Goal: Task Accomplishment & Management: Use online tool/utility

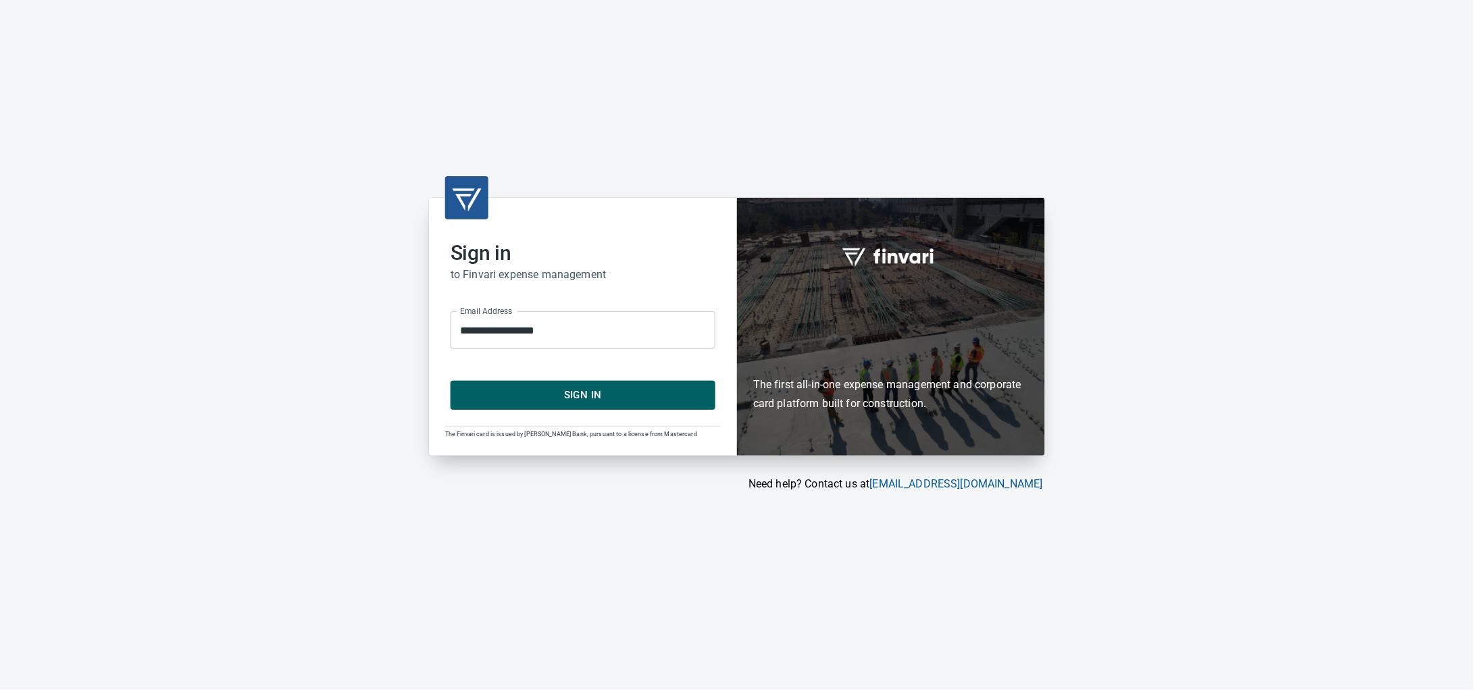
click at [590, 401] on span "Sign In" at bounding box center [582, 395] width 235 height 18
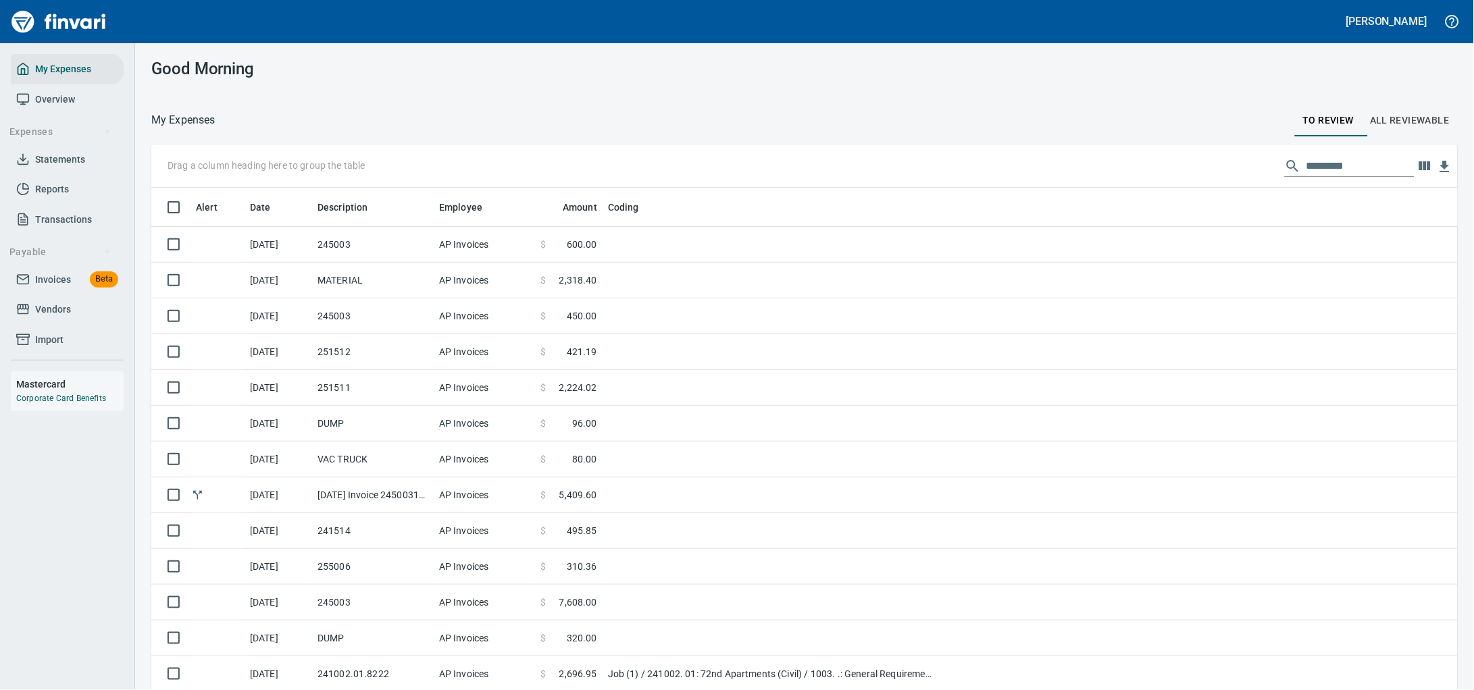
scroll to position [530, 1268]
click at [52, 281] on link "Invoices Beta" at bounding box center [67, 280] width 113 height 30
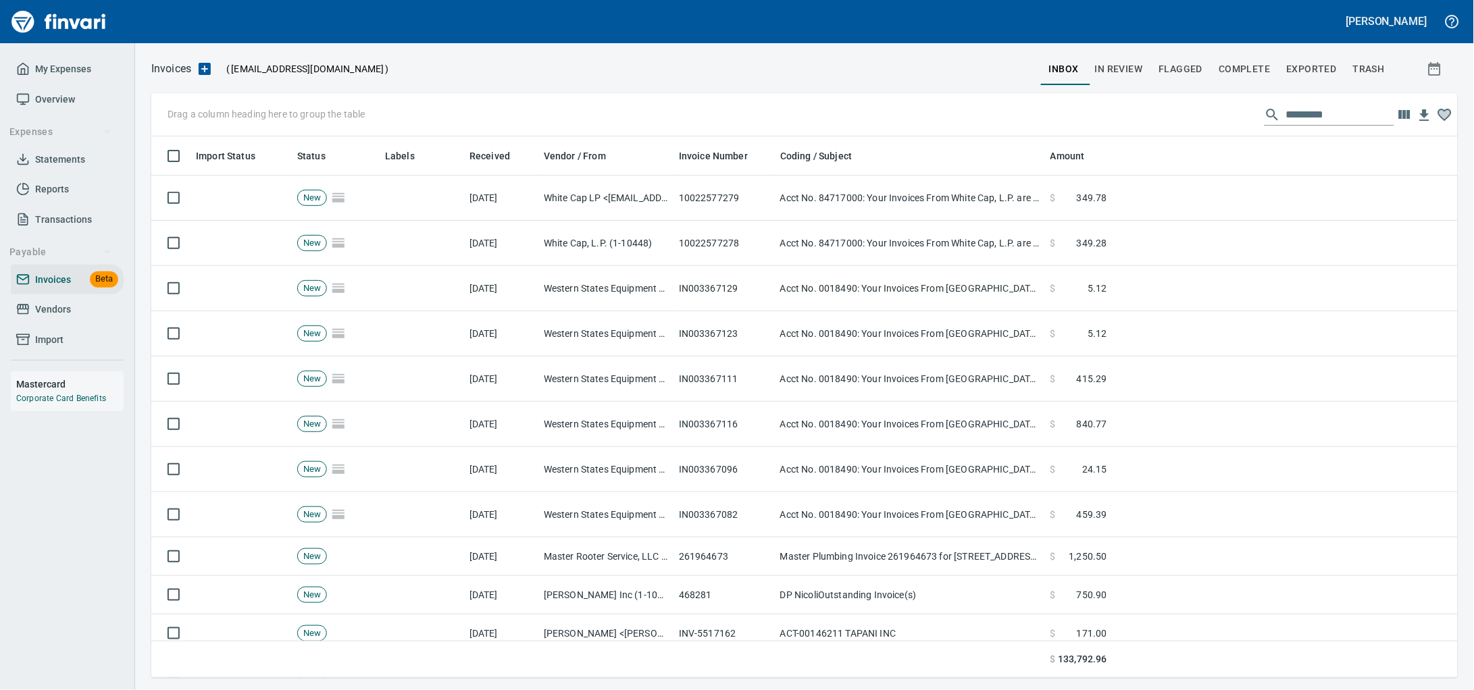
scroll to position [530, 1281]
drag, startPoint x: 403, startPoint y: 159, endPoint x: 245, endPoint y: 110, distance: 164.9
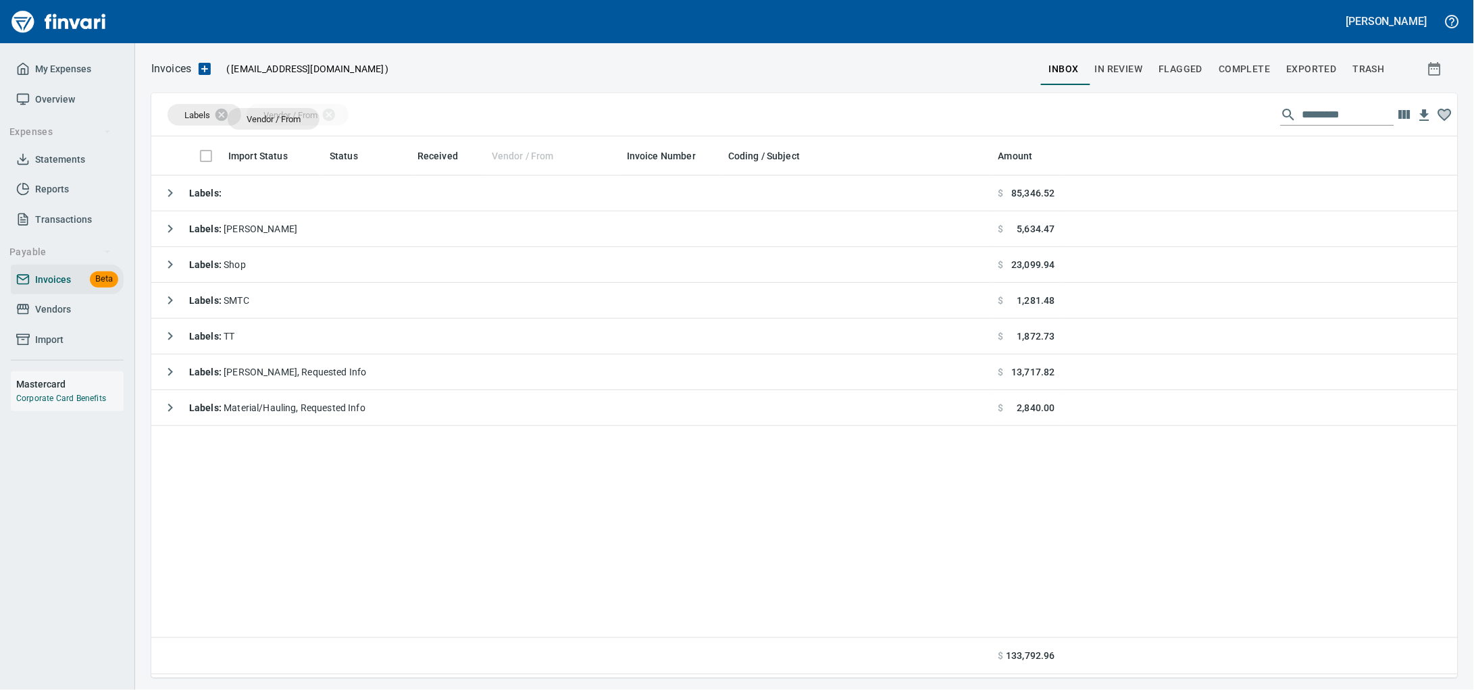
drag, startPoint x: 509, startPoint y: 153, endPoint x: 274, endPoint y: 119, distance: 238.3
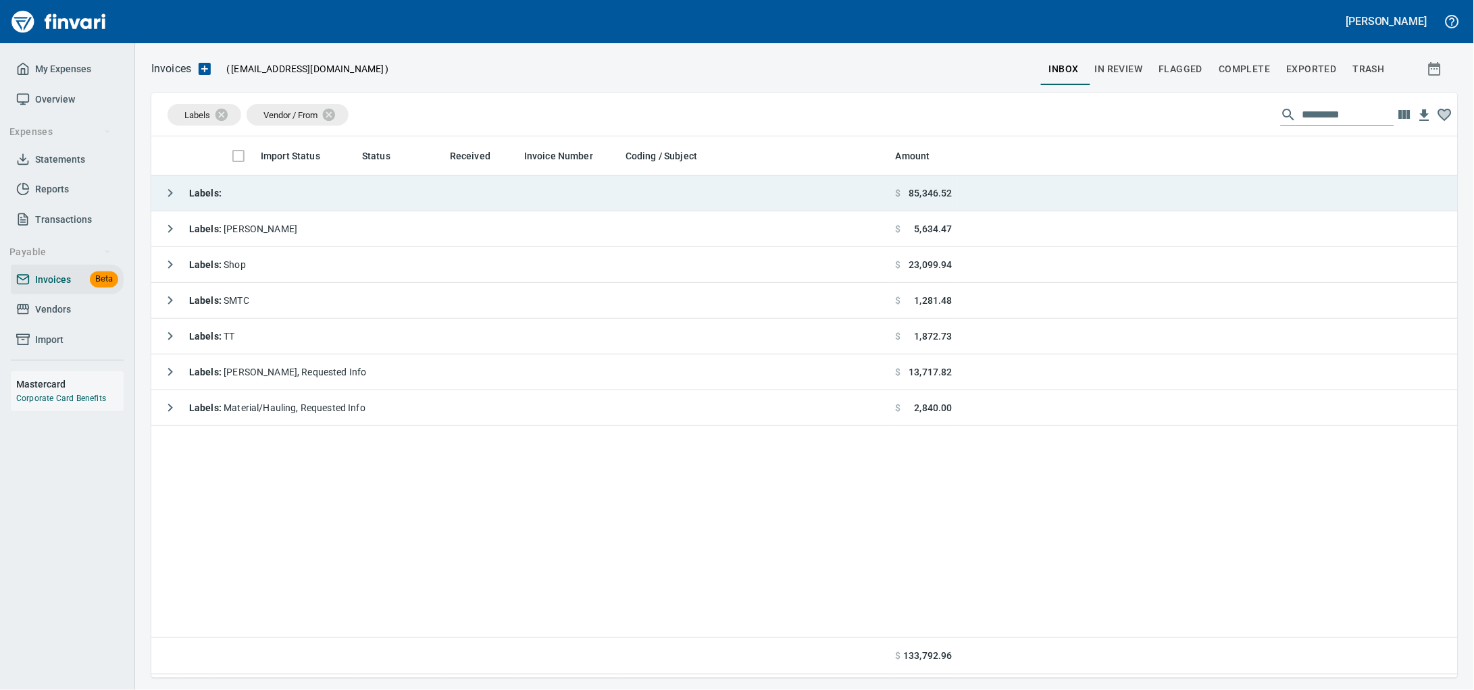
click at [279, 196] on td "Labels :" at bounding box center [520, 194] width 739 height 36
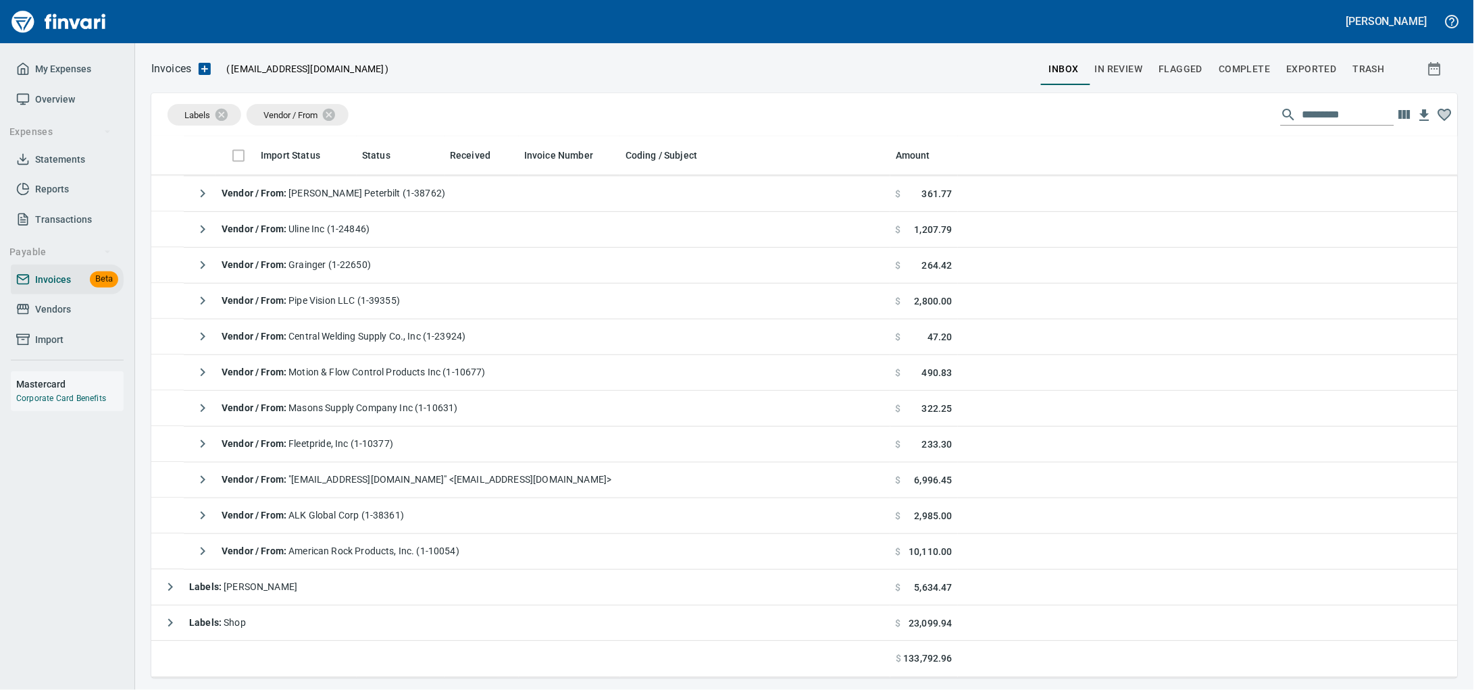
scroll to position [844, 0]
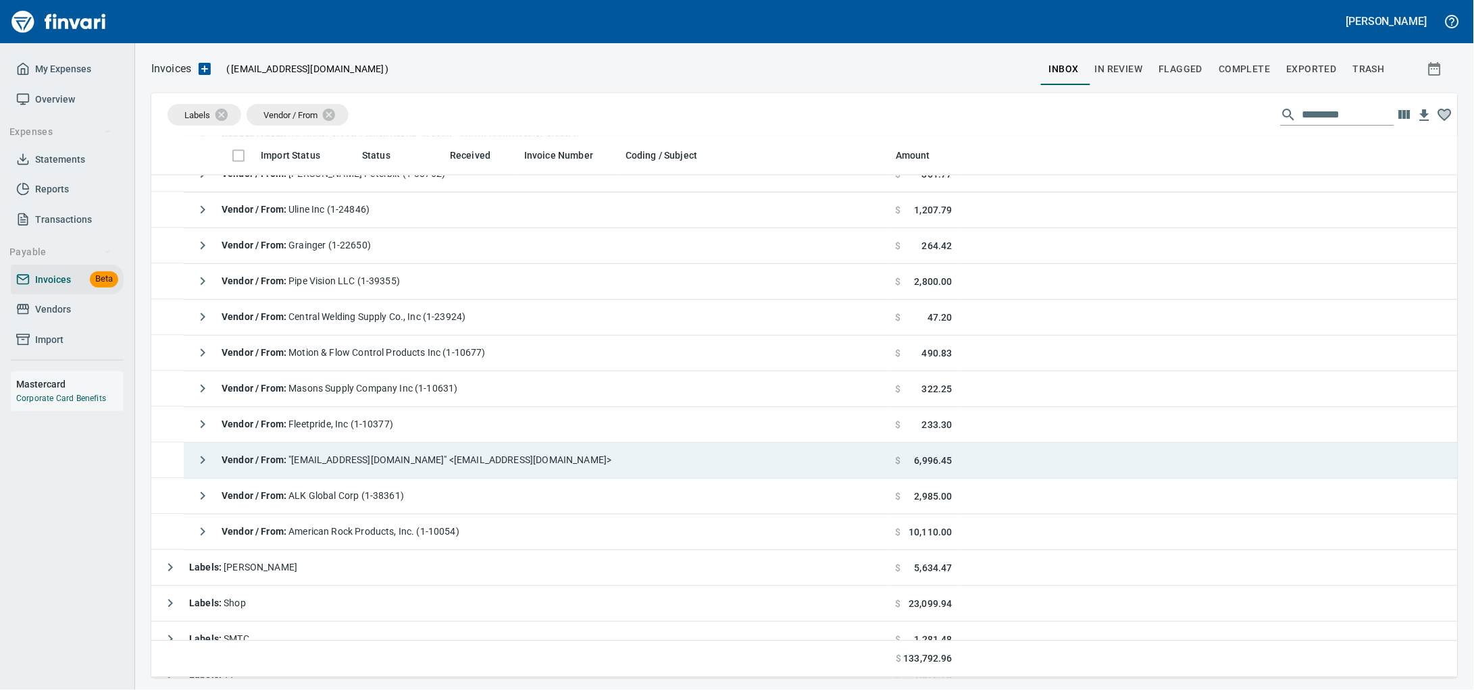
click at [397, 450] on div "Vendor / From : "[EMAIL_ADDRESS][DOMAIN_NAME]" <[EMAIL_ADDRESS][DOMAIN_NAME]>" at bounding box center [400, 460] width 422 height 27
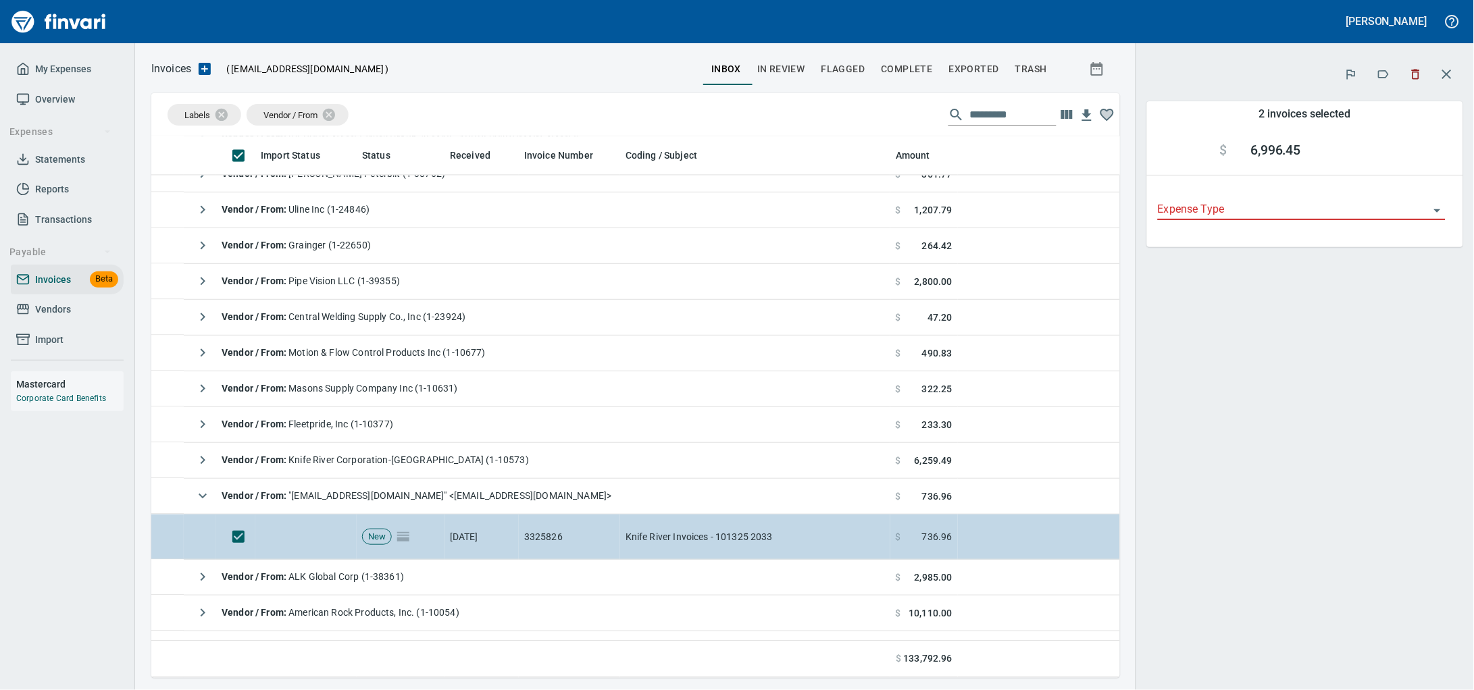
scroll to position [530, 943]
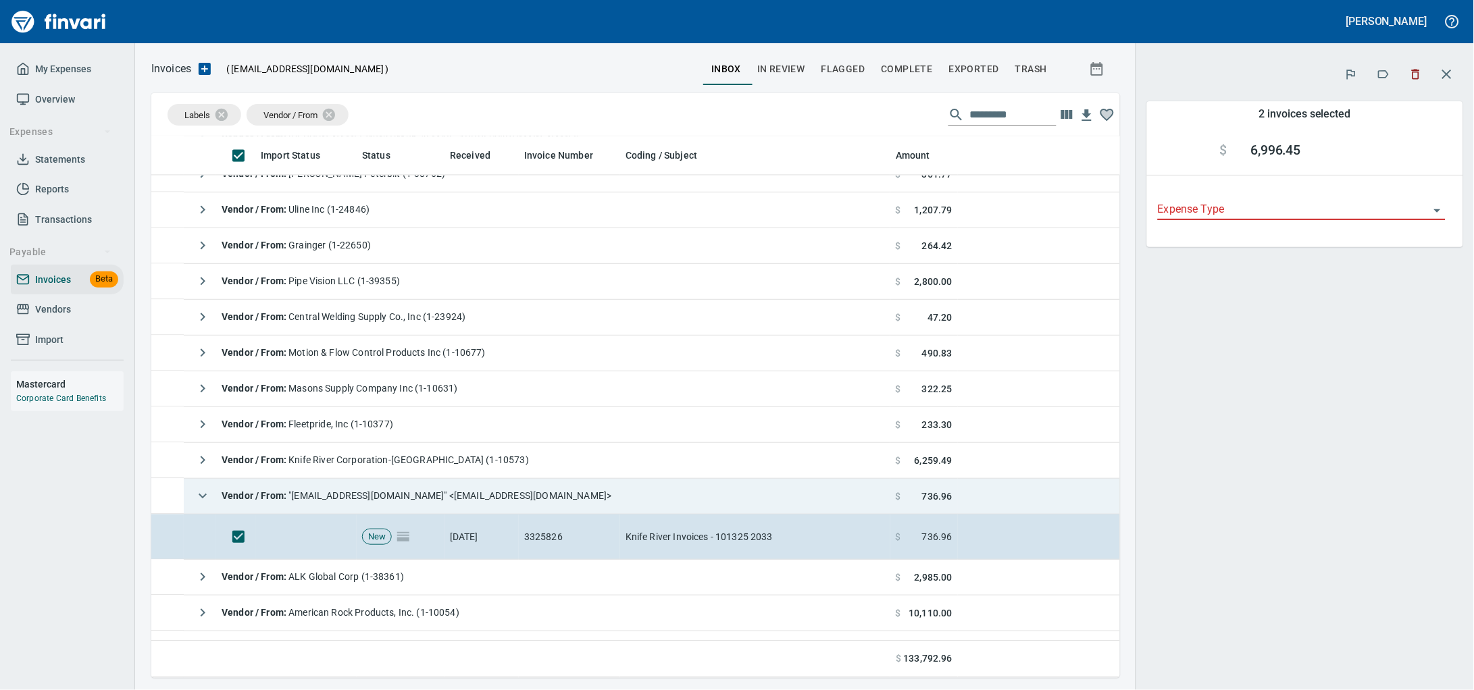
click at [251, 498] on strong "Vendor / From :" at bounding box center [255, 496] width 67 height 11
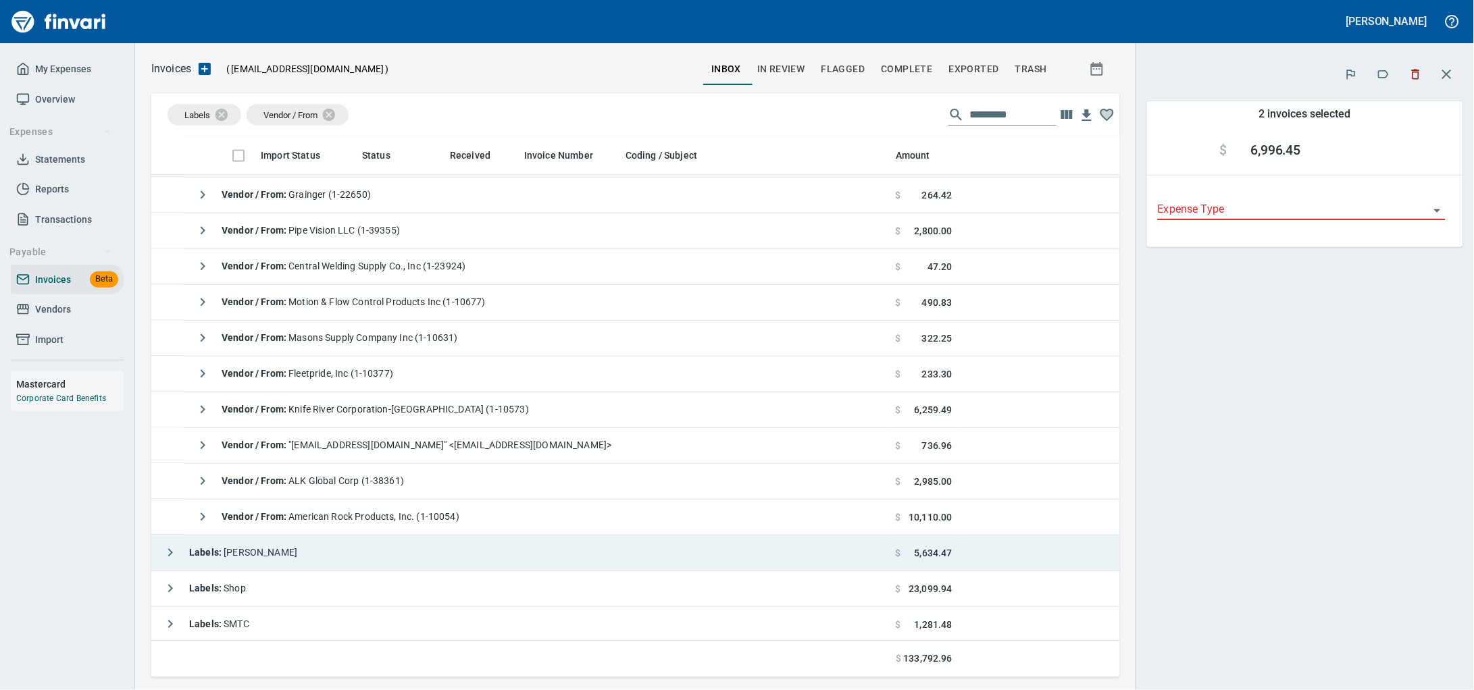
scroll to position [1009, 0]
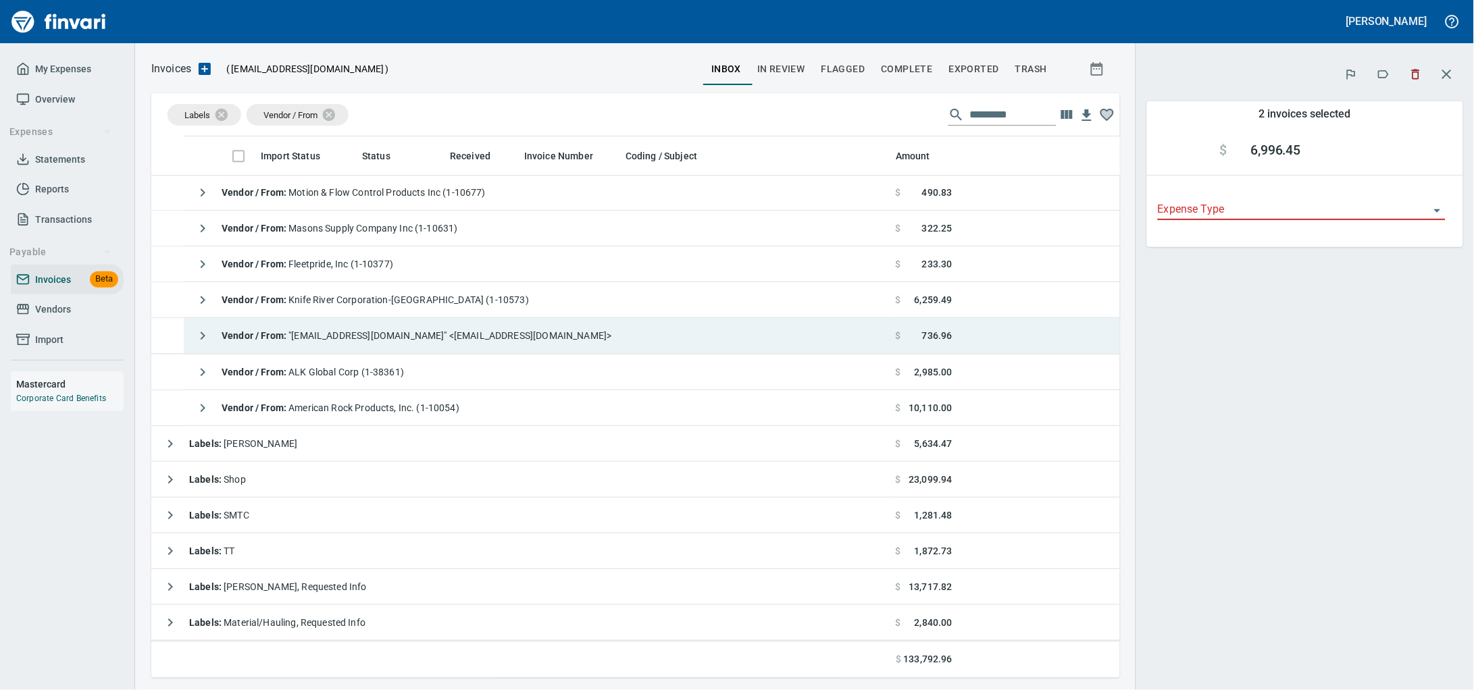
click at [316, 345] on div "Vendor / From : "[EMAIL_ADDRESS][DOMAIN_NAME]" <[EMAIL_ADDRESS][DOMAIN_NAME]>" at bounding box center [400, 335] width 422 height 27
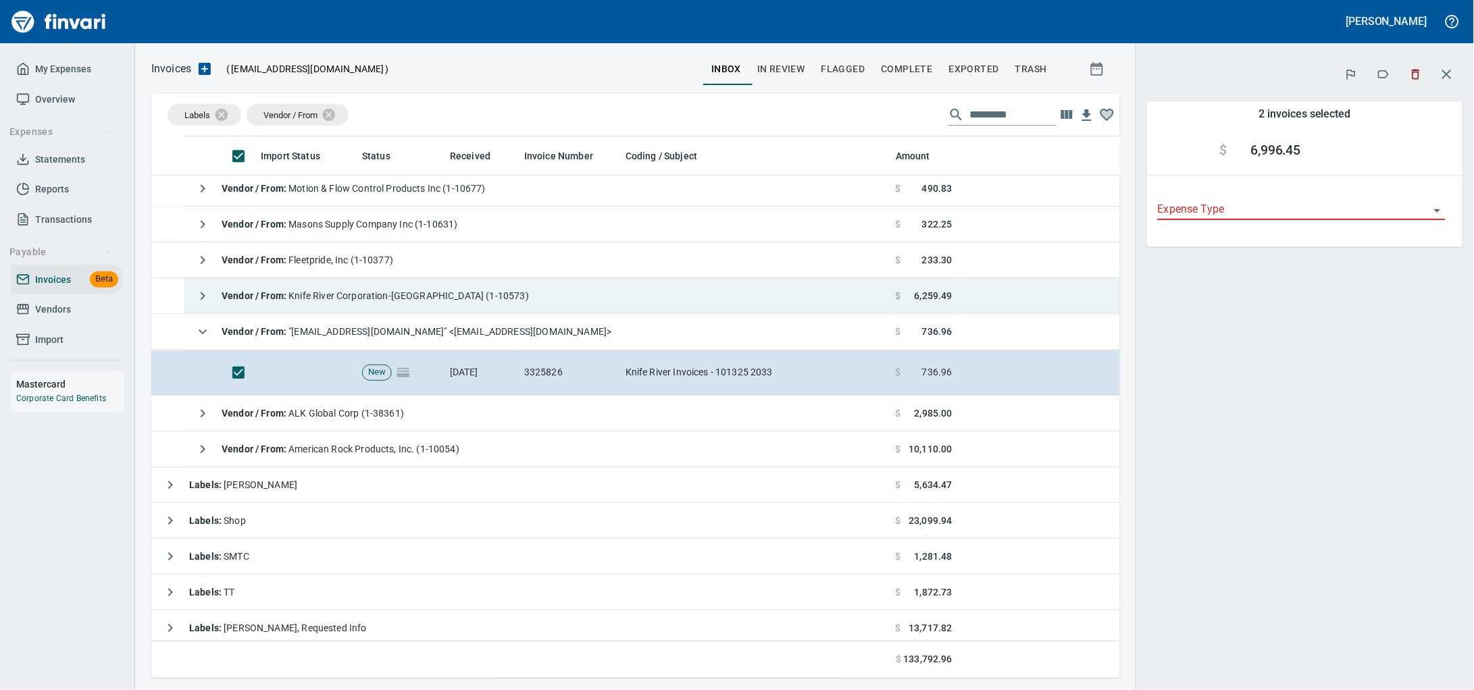
click at [263, 289] on div "Vendor / From : Knife River Corporation-[GEOGRAPHIC_DATA] (1-10573)" at bounding box center [359, 295] width 340 height 27
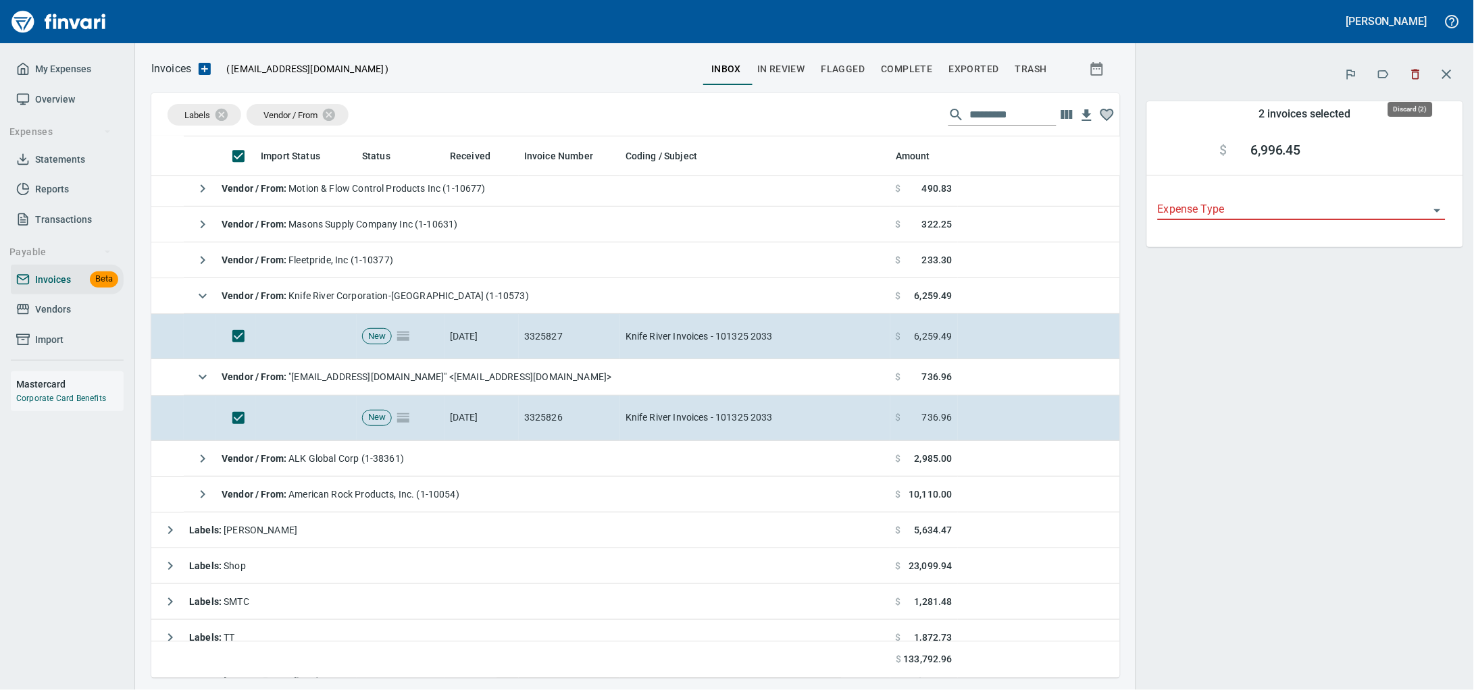
click at [1412, 76] on icon "button" at bounding box center [1416, 75] width 8 height 10
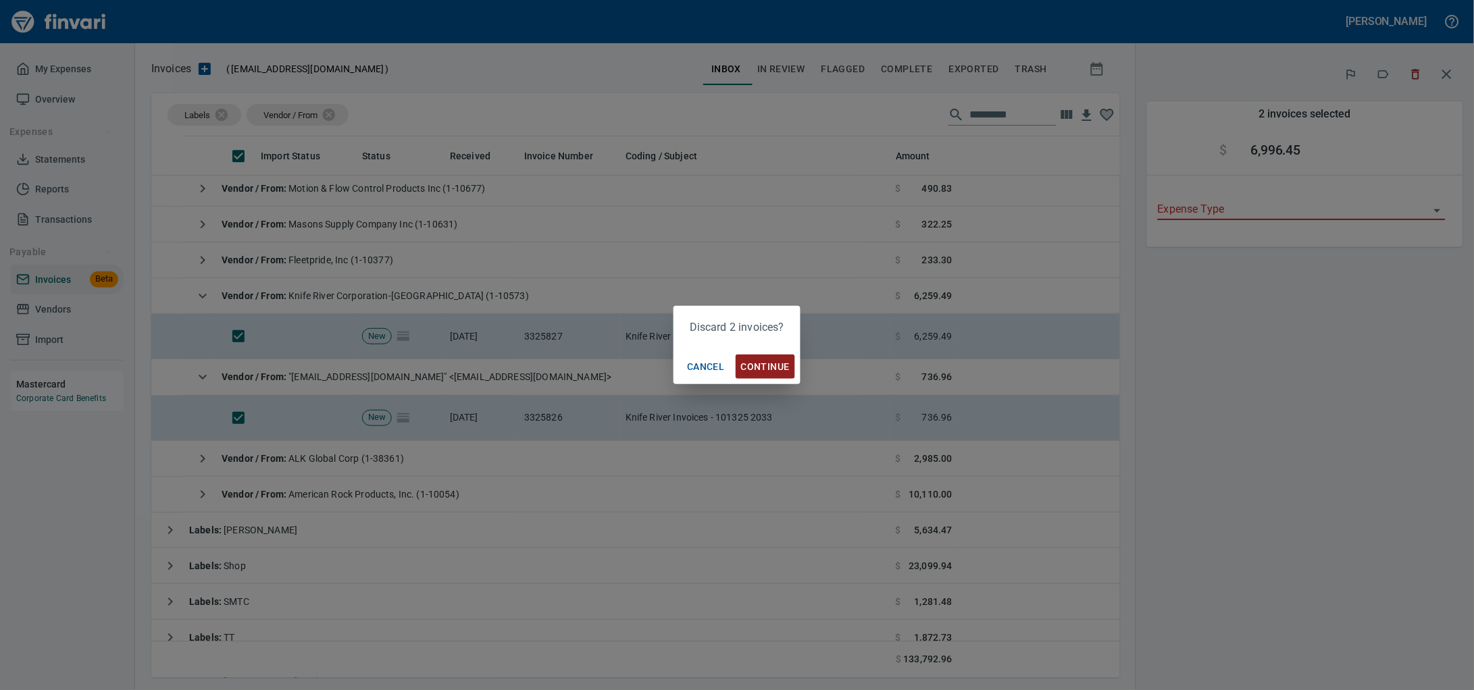
scroll to position [530, 943]
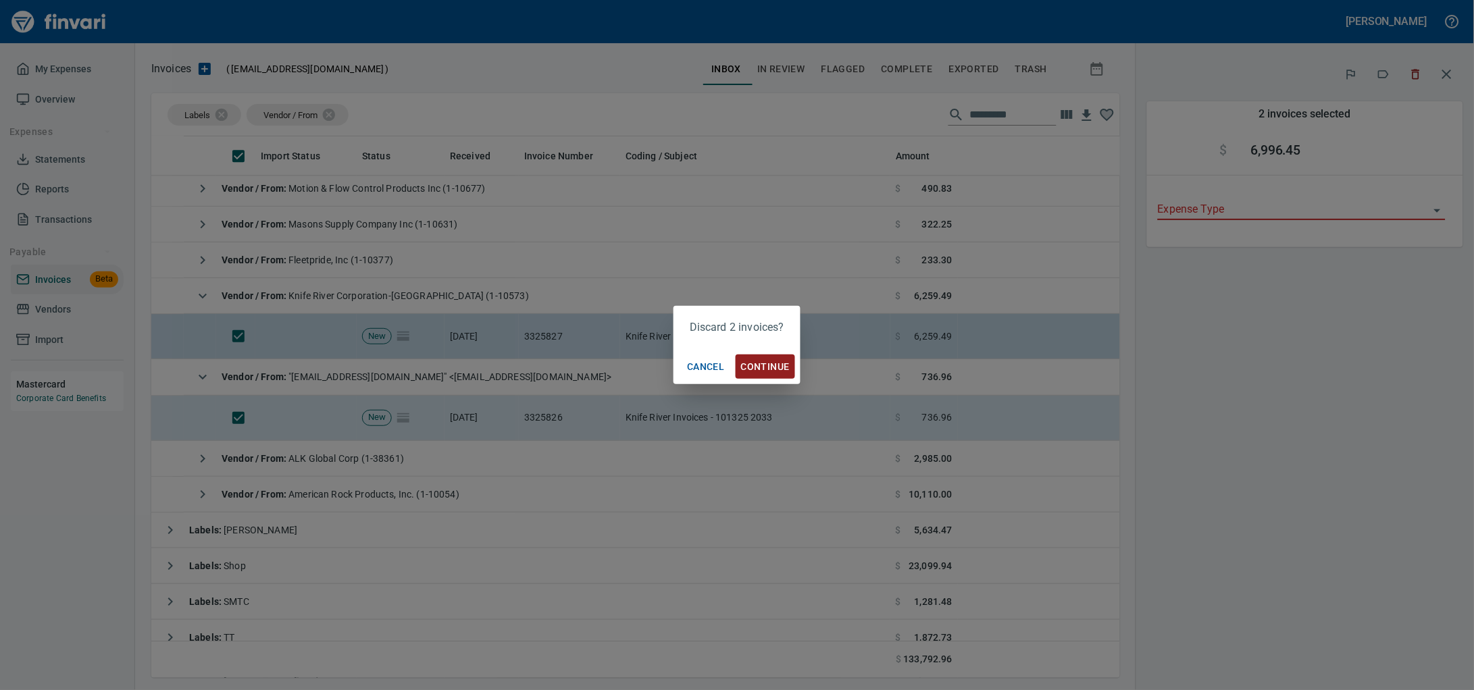
click at [776, 367] on span "Continue" at bounding box center [765, 367] width 49 height 17
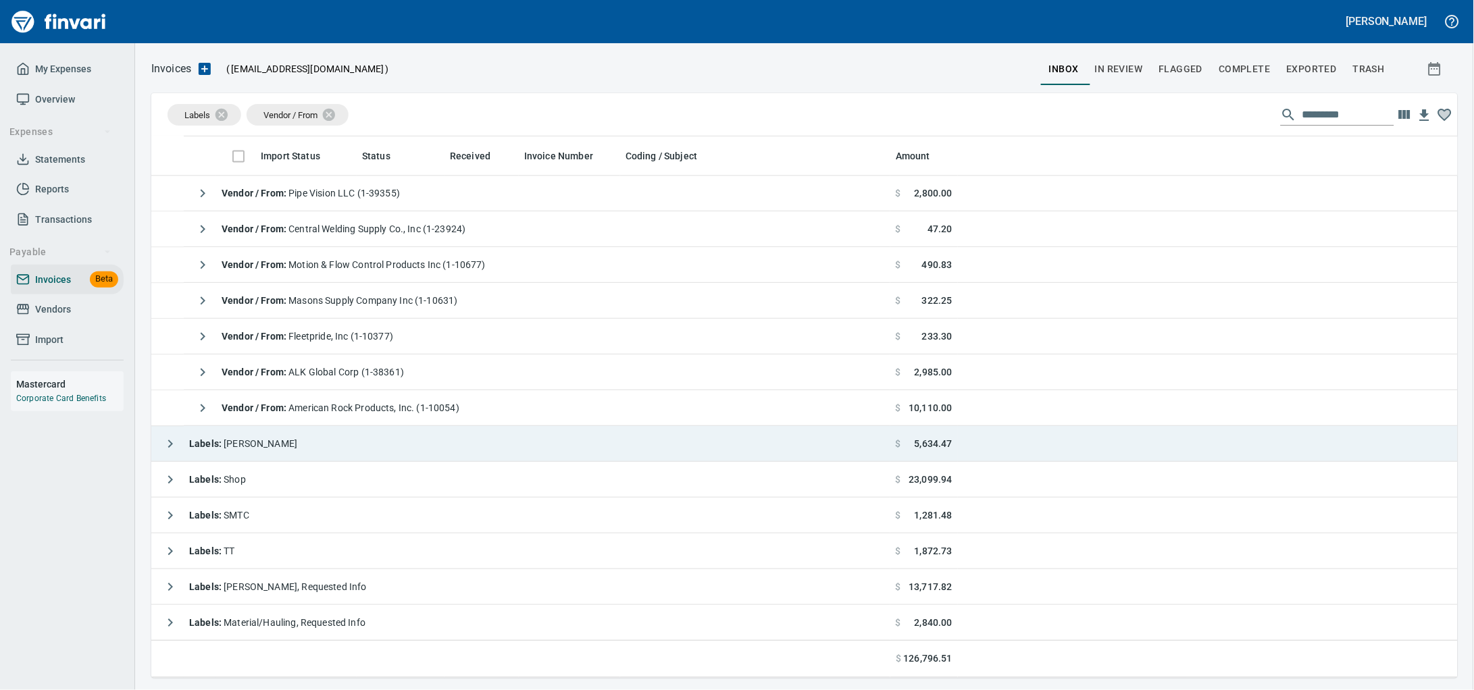
scroll to position [530, 1281]
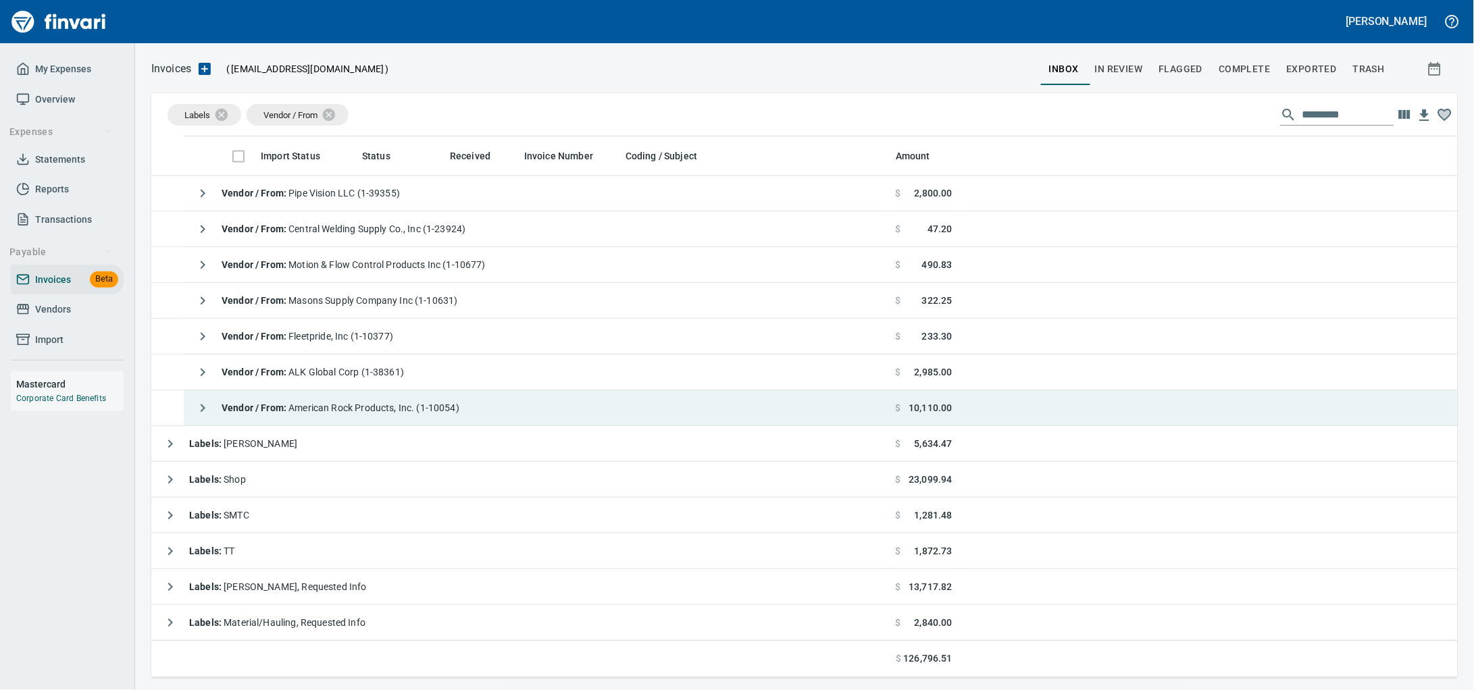
click at [365, 403] on span "Vendor / From : American Rock Products, Inc. (1-10054)" at bounding box center [341, 408] width 238 height 11
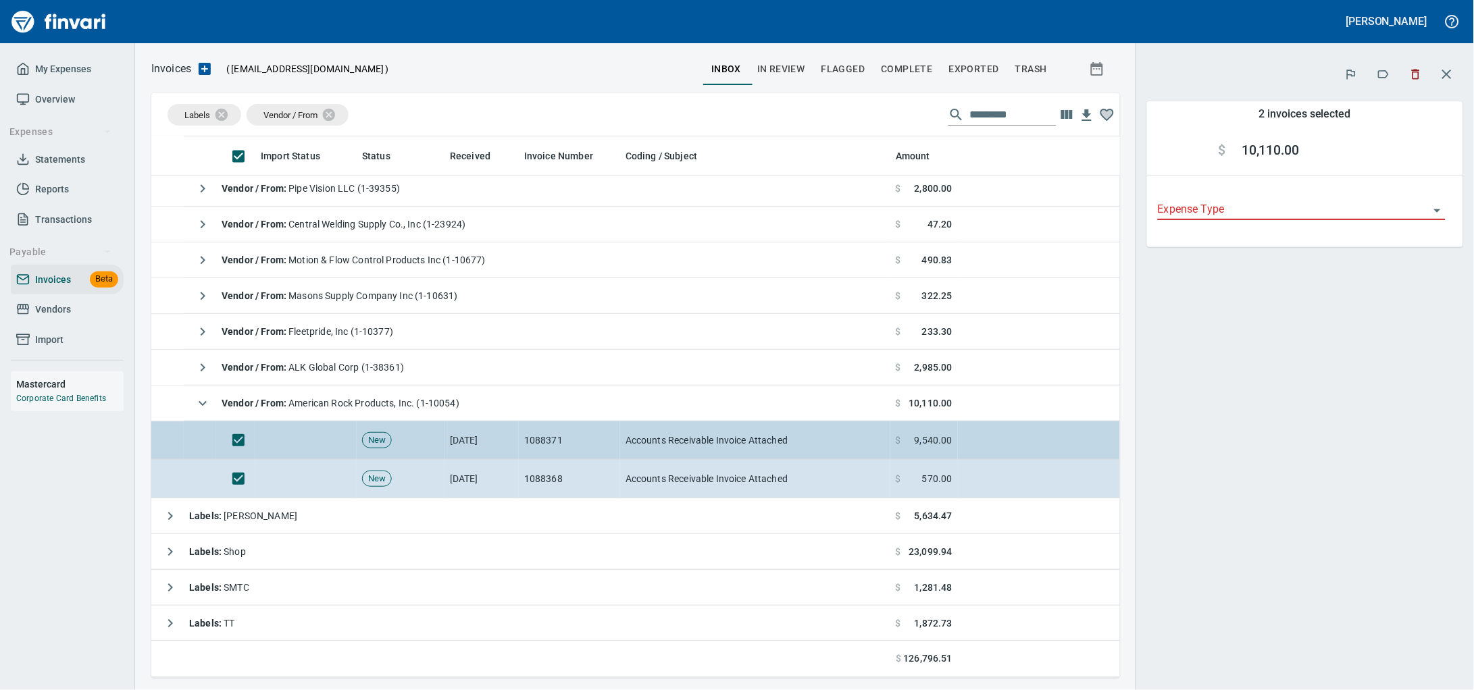
scroll to position [530, 943]
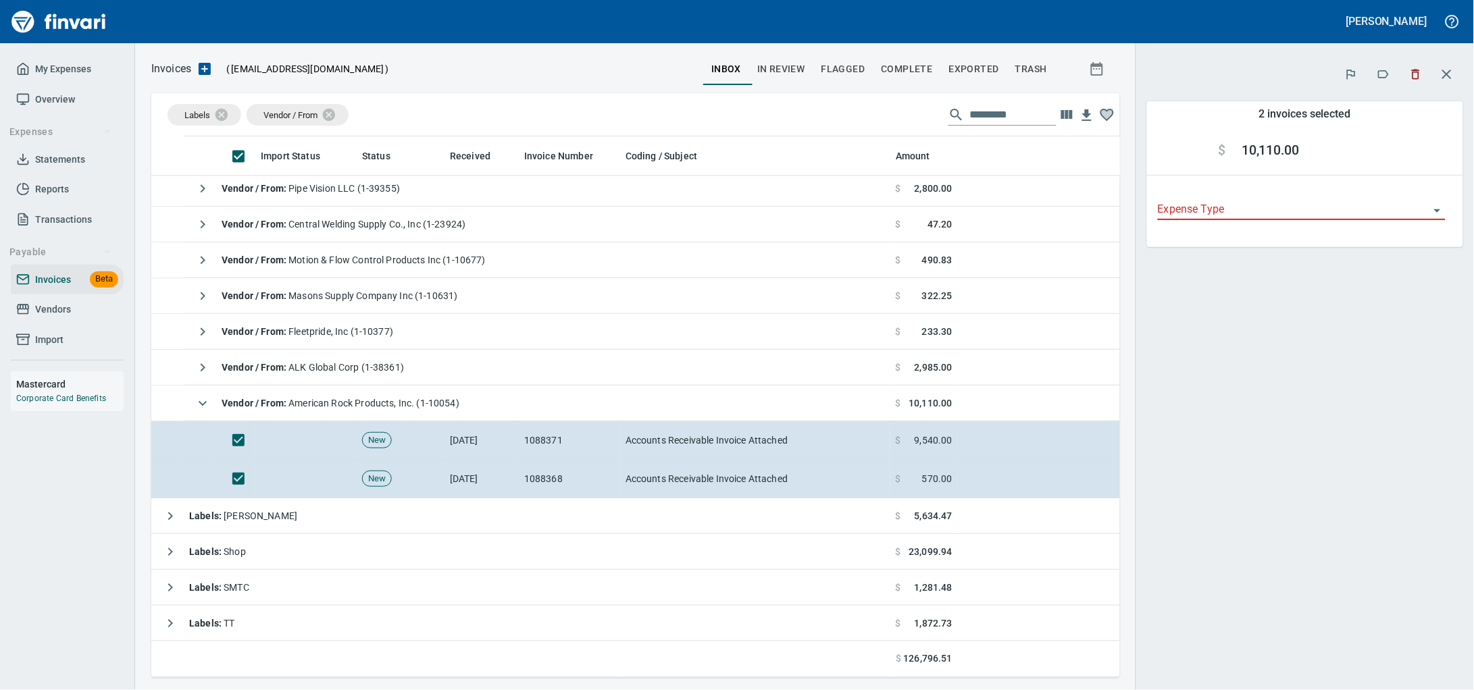
click at [1412, 74] on icon "button" at bounding box center [1416, 75] width 8 height 10
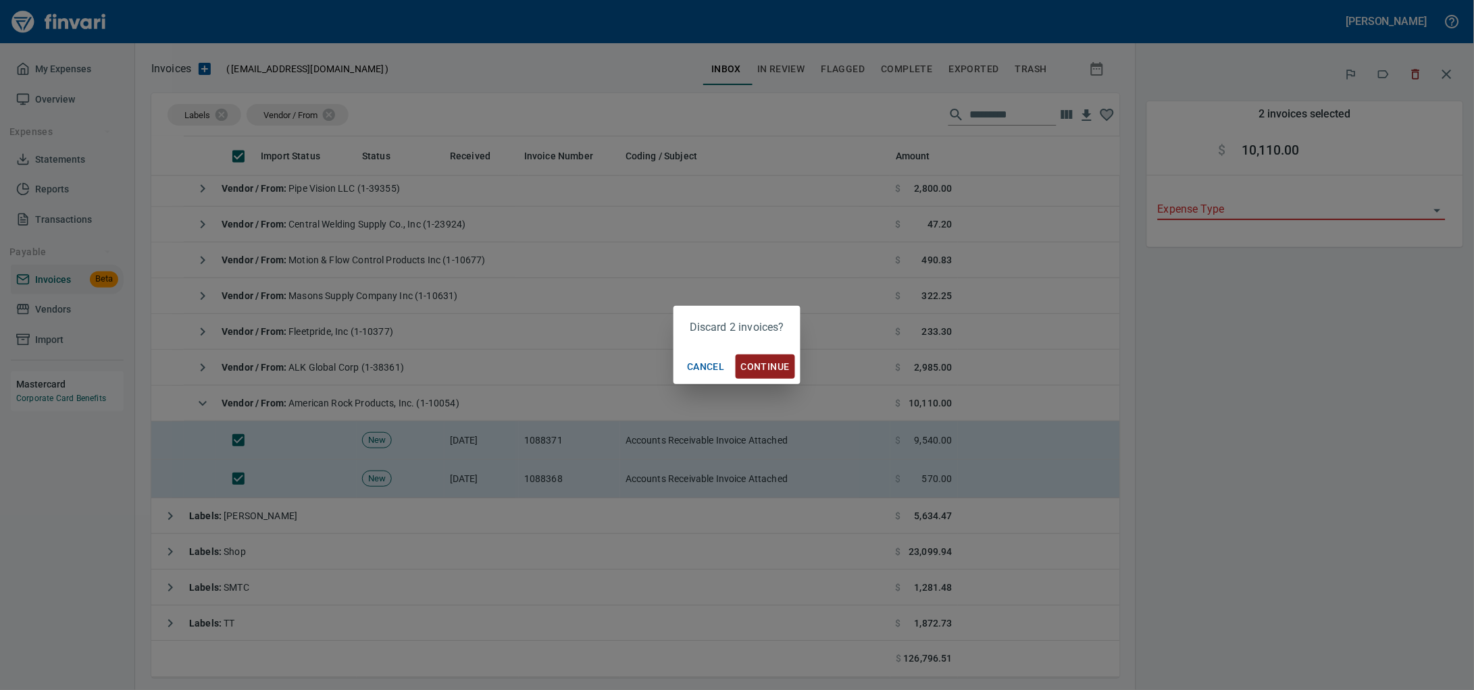
click at [751, 357] on button "Continue" at bounding box center [765, 367] width 59 height 25
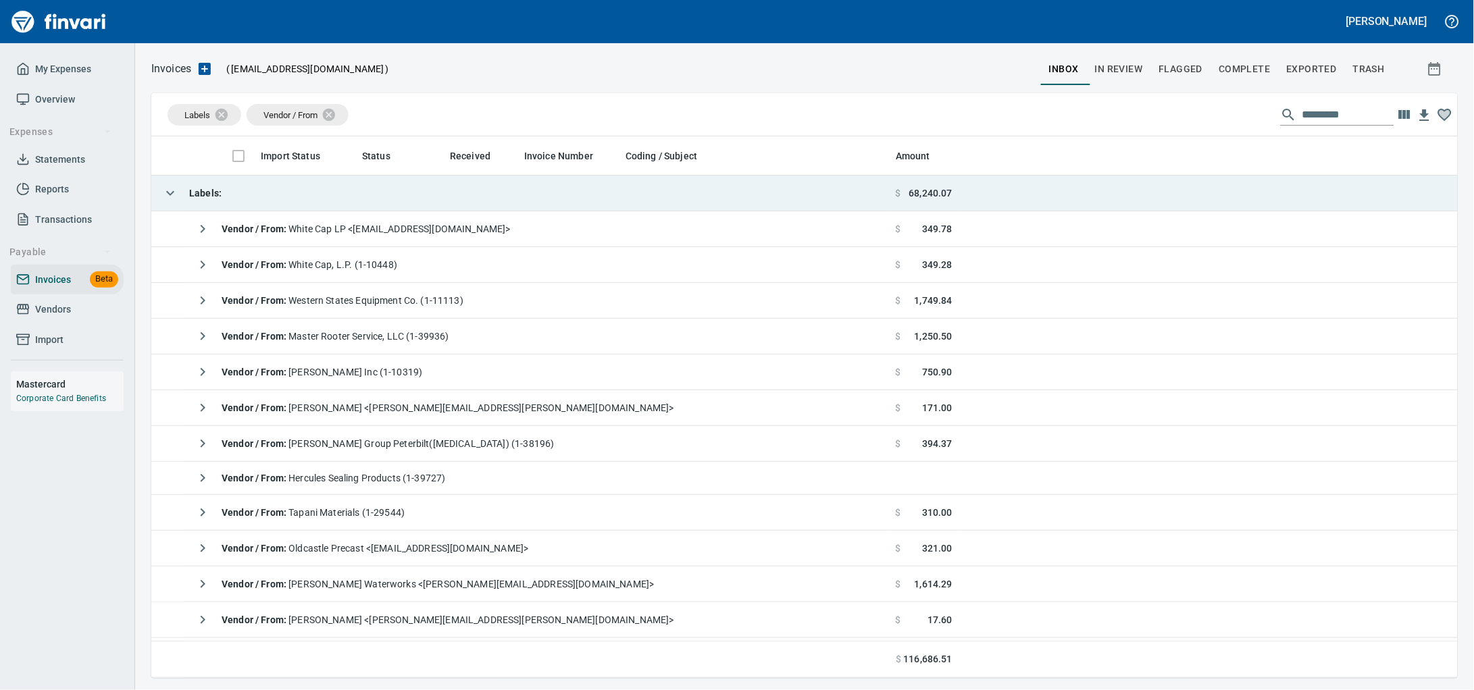
click at [238, 197] on td "Labels :" at bounding box center [520, 194] width 739 height 36
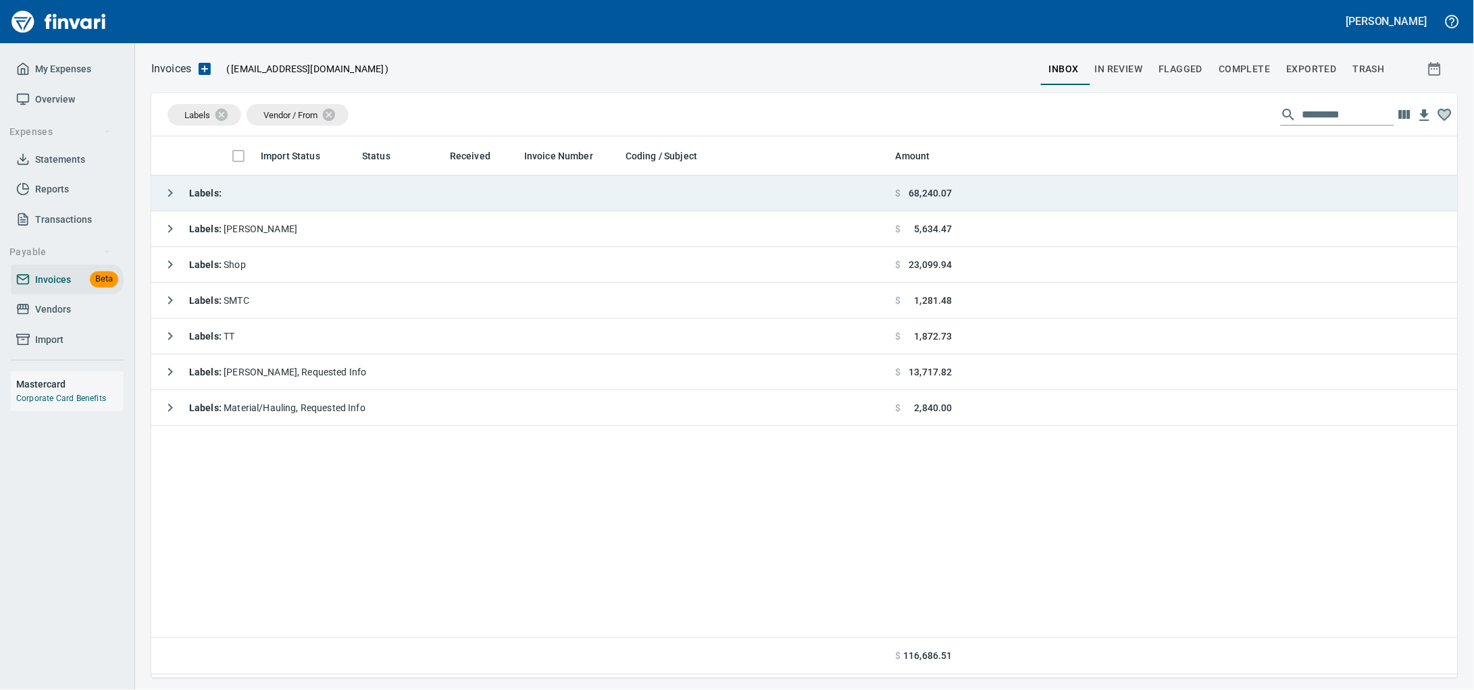
click at [542, 195] on td "Labels :" at bounding box center [520, 194] width 739 height 36
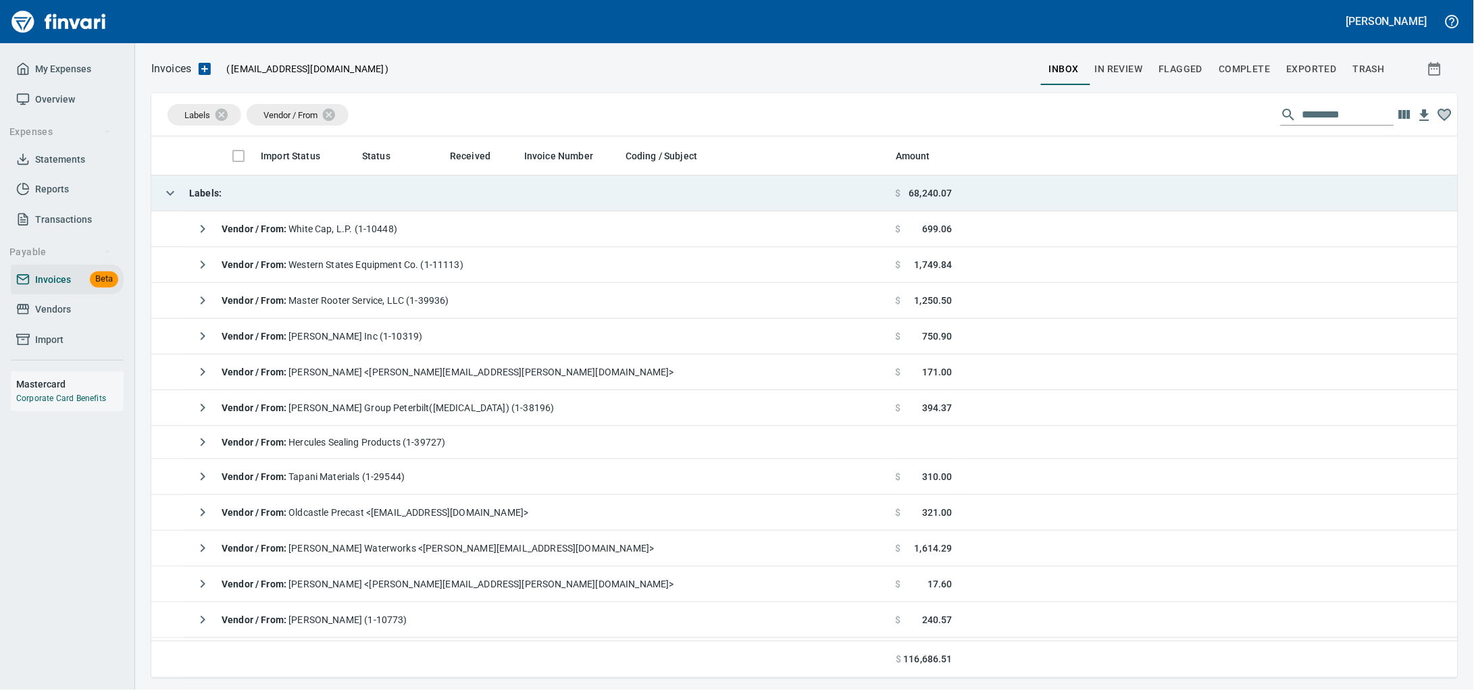
click at [427, 193] on td "Labels :" at bounding box center [520, 194] width 739 height 36
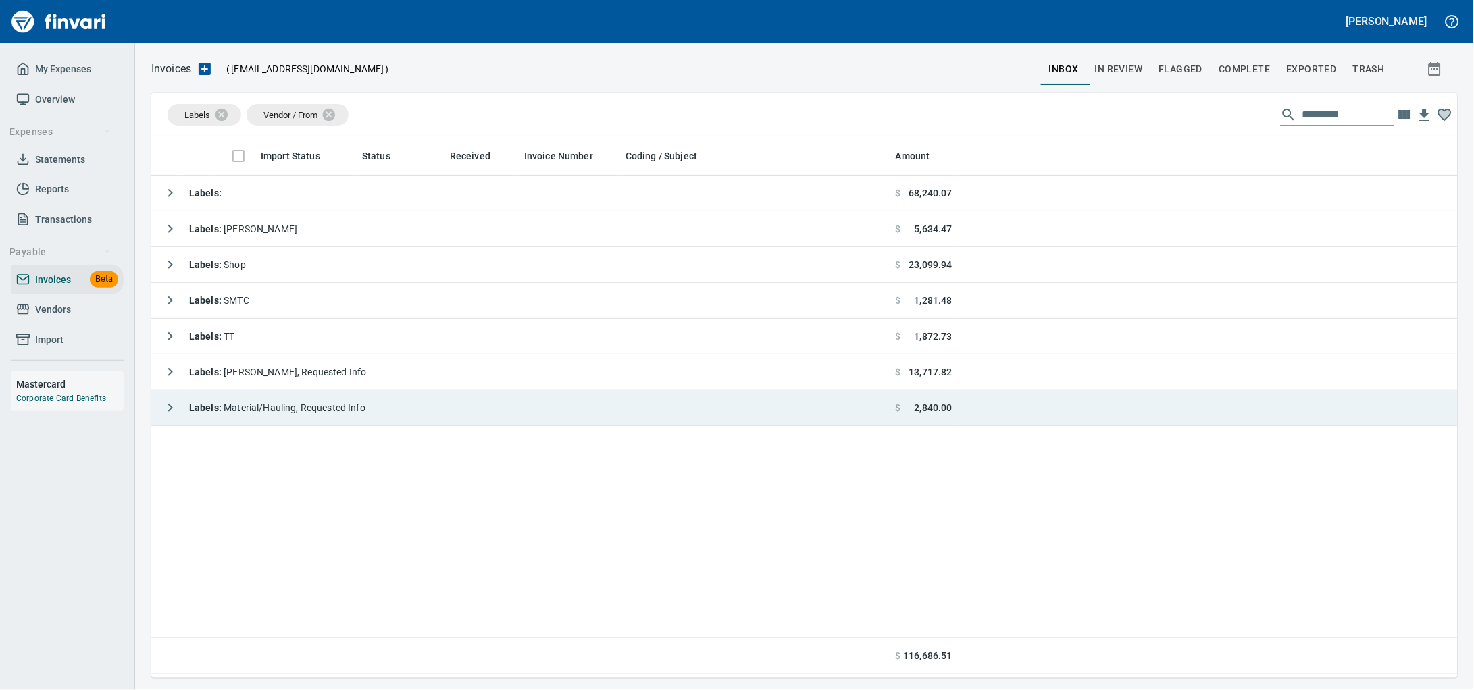
click at [272, 413] on span "Labels : Material/Hauling, Requested Info" at bounding box center [277, 408] width 176 height 11
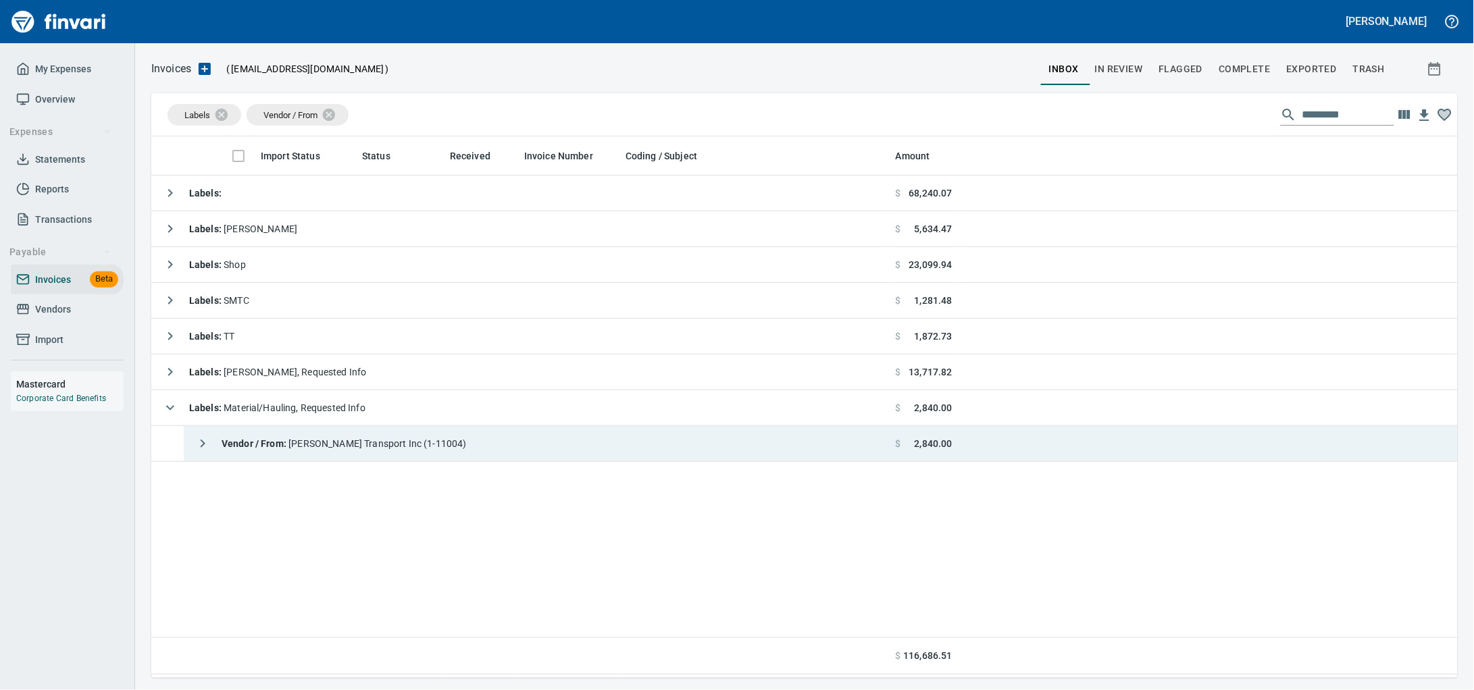
click at [530, 443] on td "Vendor / From : [PERSON_NAME] Transport Inc (1-11004)" at bounding box center [537, 444] width 707 height 36
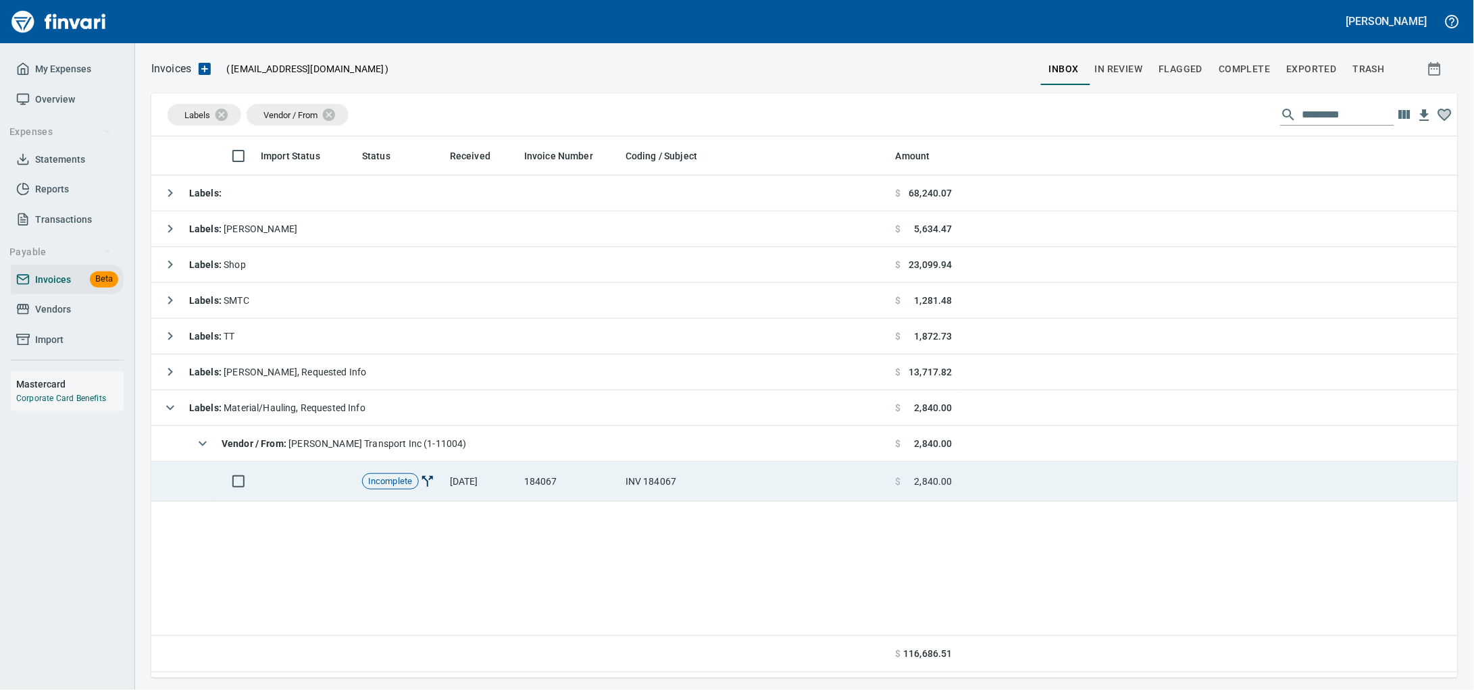
click at [586, 491] on td "184067" at bounding box center [569, 482] width 101 height 40
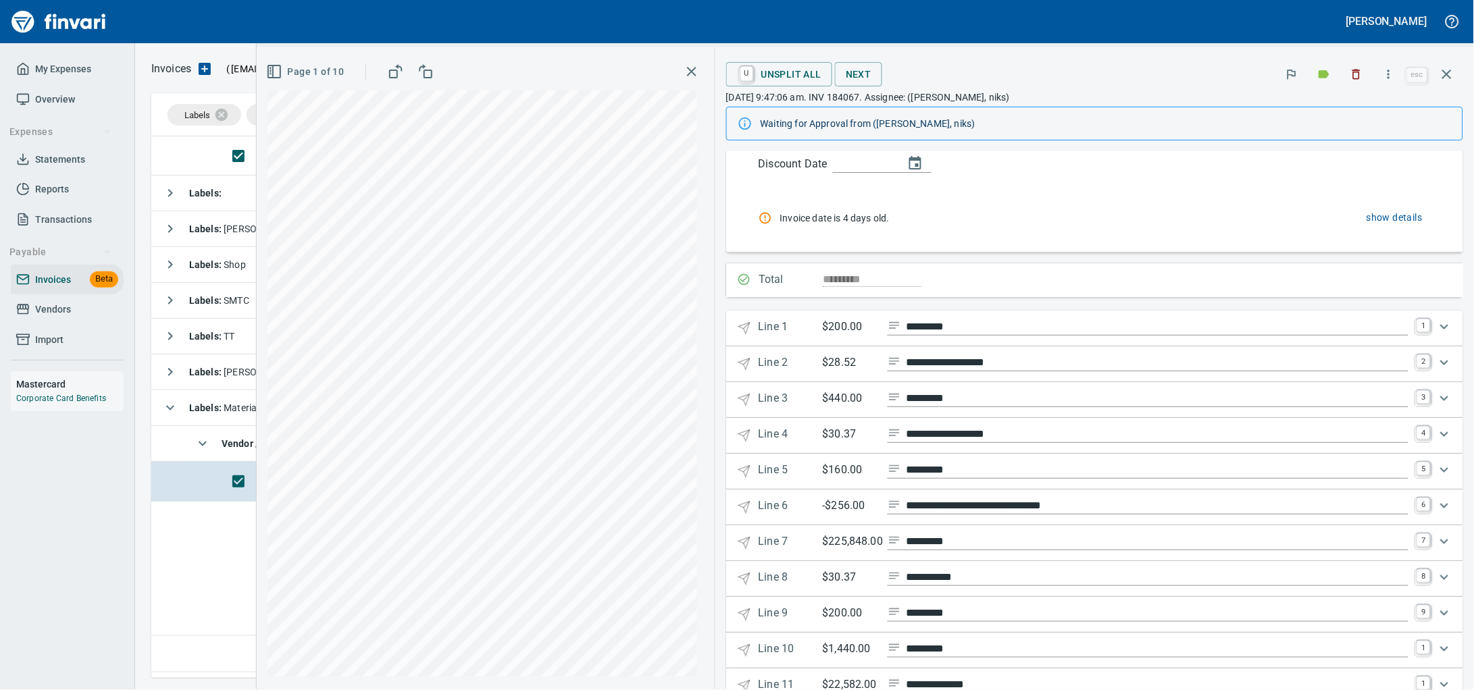
scroll to position [373, 0]
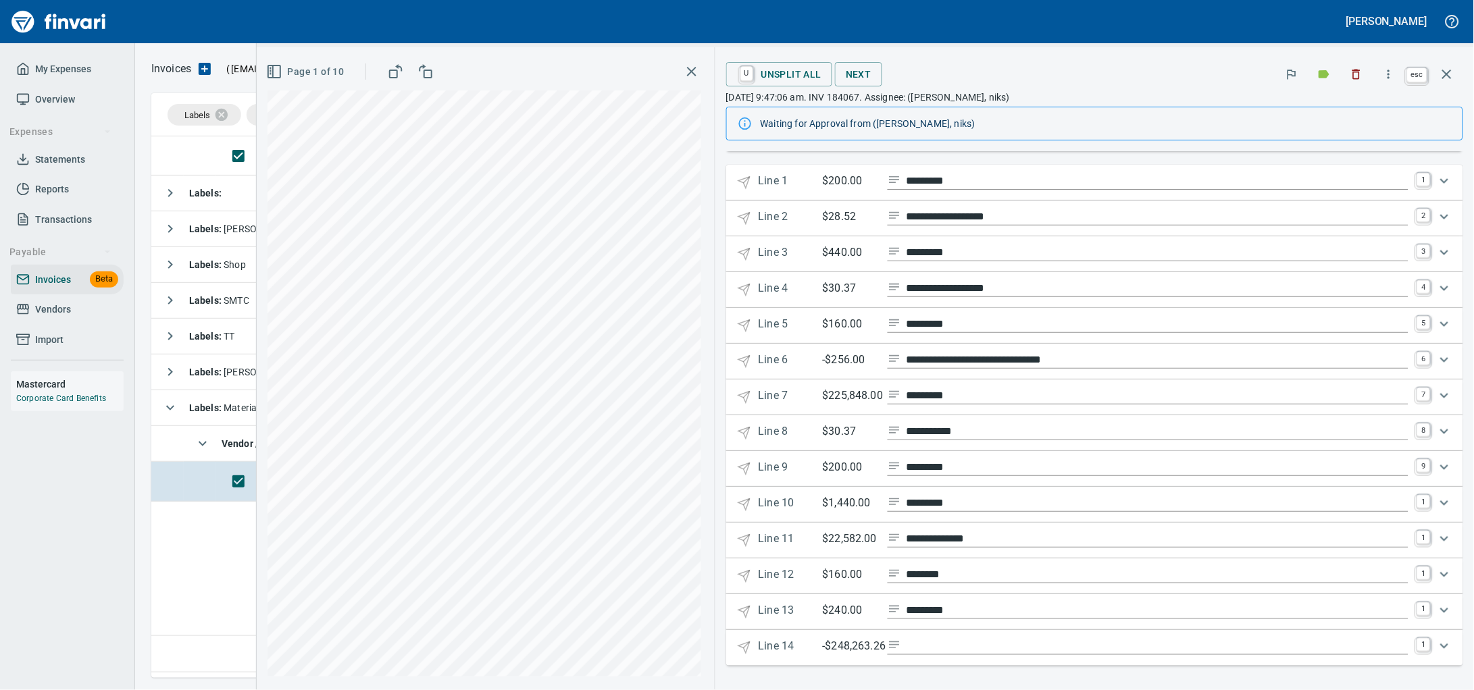
click at [1445, 71] on icon "button" at bounding box center [1447, 74] width 16 height 16
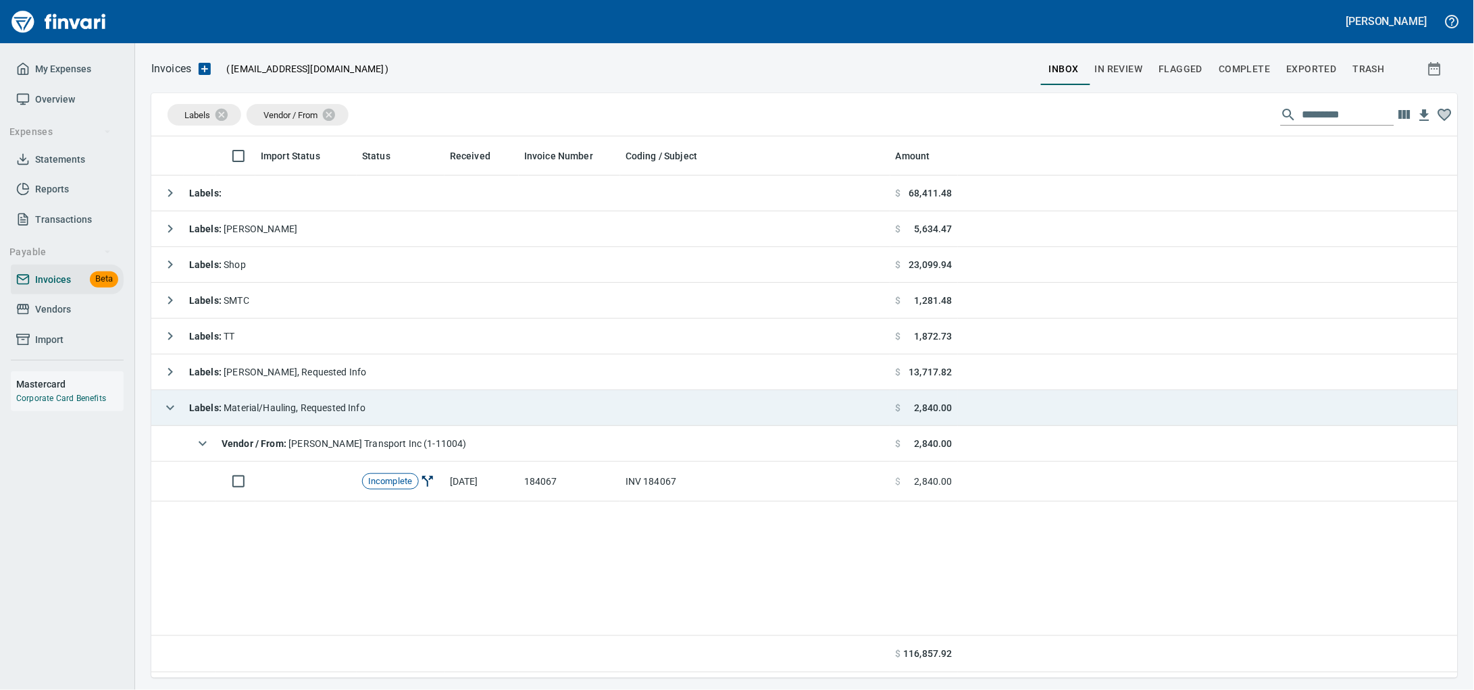
click at [289, 407] on span "Labels : Material/Hauling, Requested Info" at bounding box center [277, 408] width 176 height 11
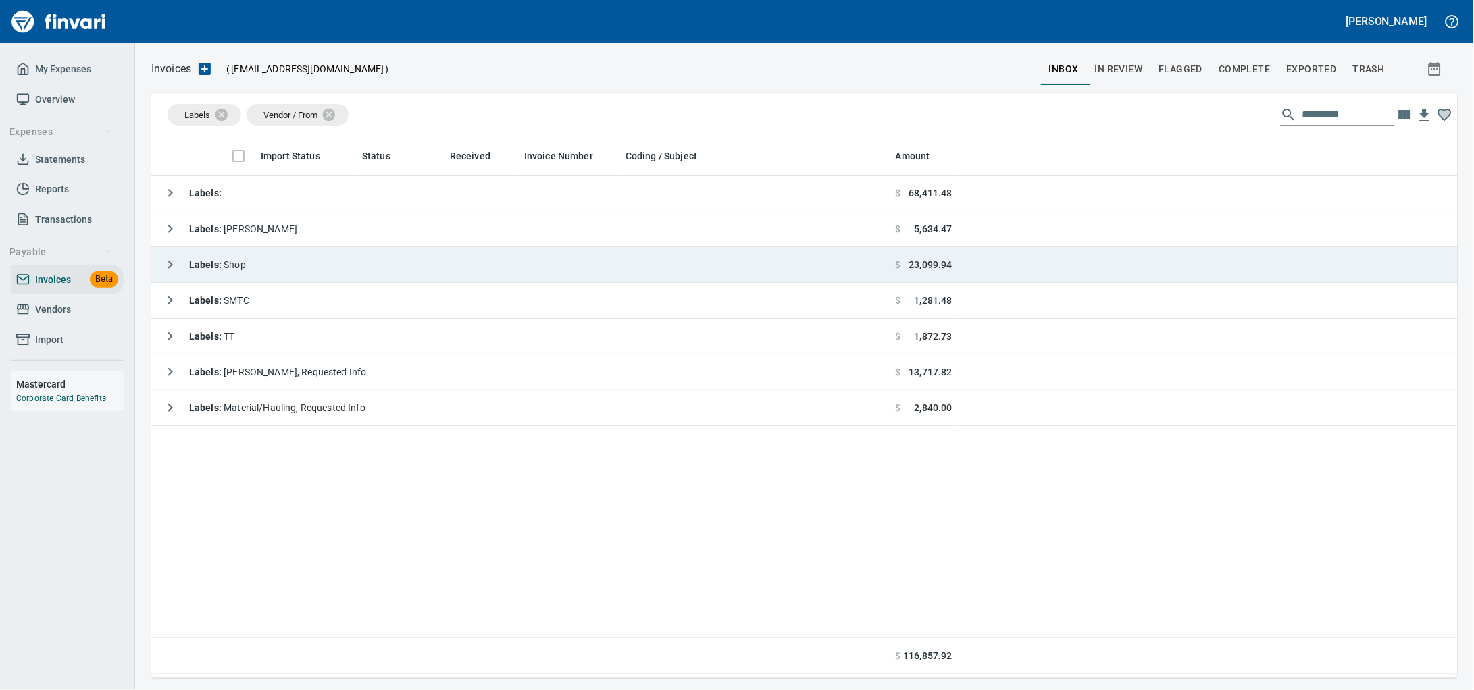
scroll to position [530, 1281]
